Goal: Navigation & Orientation: Find specific page/section

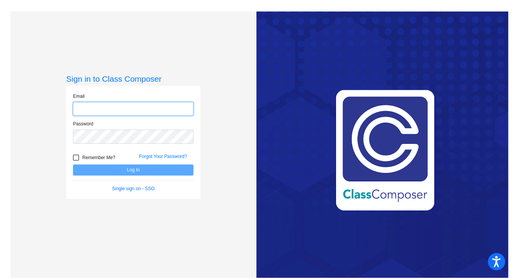
type input "[EMAIL_ADDRESS][DOMAIN_NAME]"
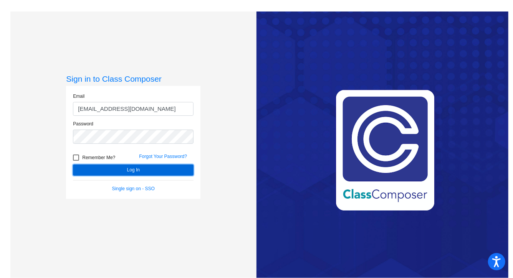
click at [122, 172] on button "Log In" at bounding box center [133, 170] width 121 height 11
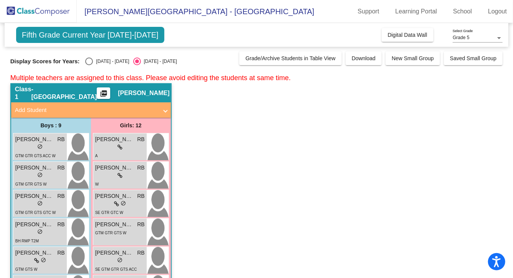
scroll to position [872, 0]
click at [389, 39] on button "Digital Data Wall" at bounding box center [407, 35] width 52 height 14
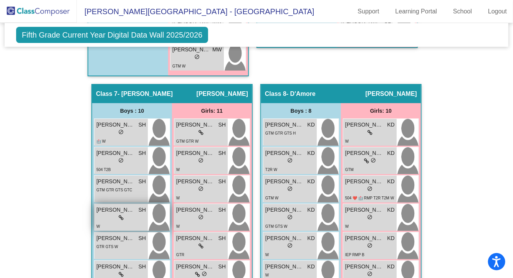
scroll to position [1361, 0]
